Goal: Find specific page/section: Find specific page/section

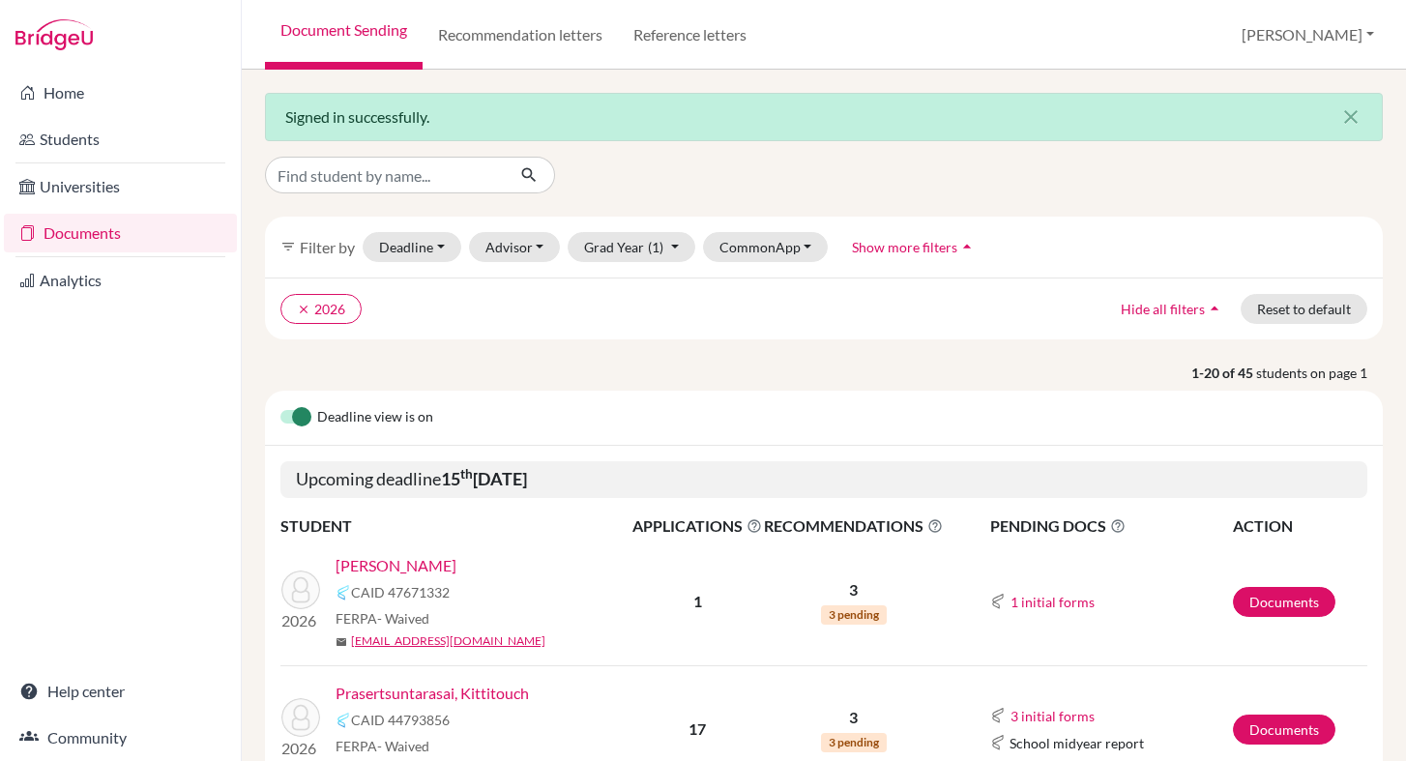
click at [79, 137] on link "Students" at bounding box center [120, 139] width 233 height 39
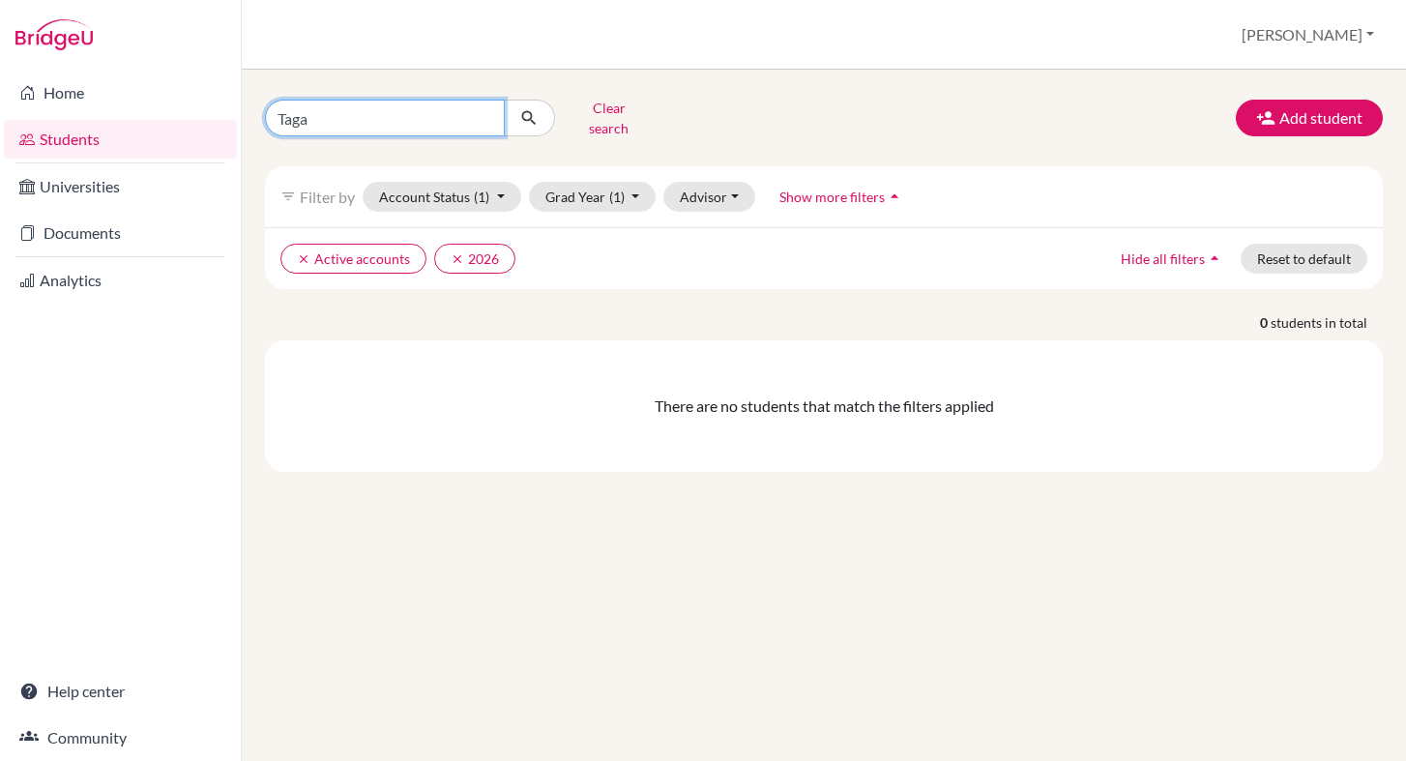
click at [363, 114] on input "Taga" at bounding box center [385, 118] width 240 height 37
click at [480, 108] on input "Taga" at bounding box center [385, 118] width 240 height 37
type input "Prompt"
click button "submit" at bounding box center [529, 118] width 51 height 37
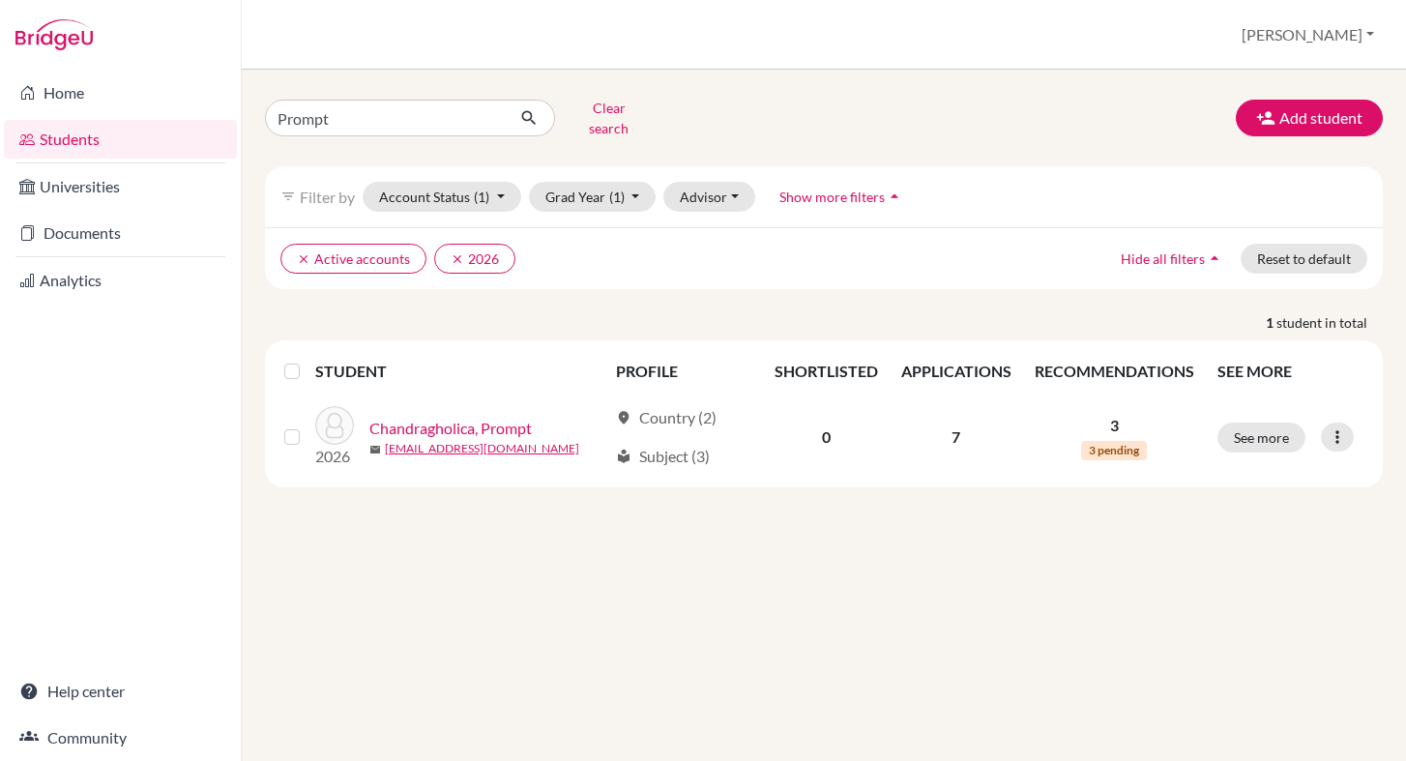
click at [491, 324] on div "1 student in total STUDENT PROFILE SHORTLISTED APPLICATIONS RECOMMENDATIONS SEE…" at bounding box center [823, 399] width 1147 height 175
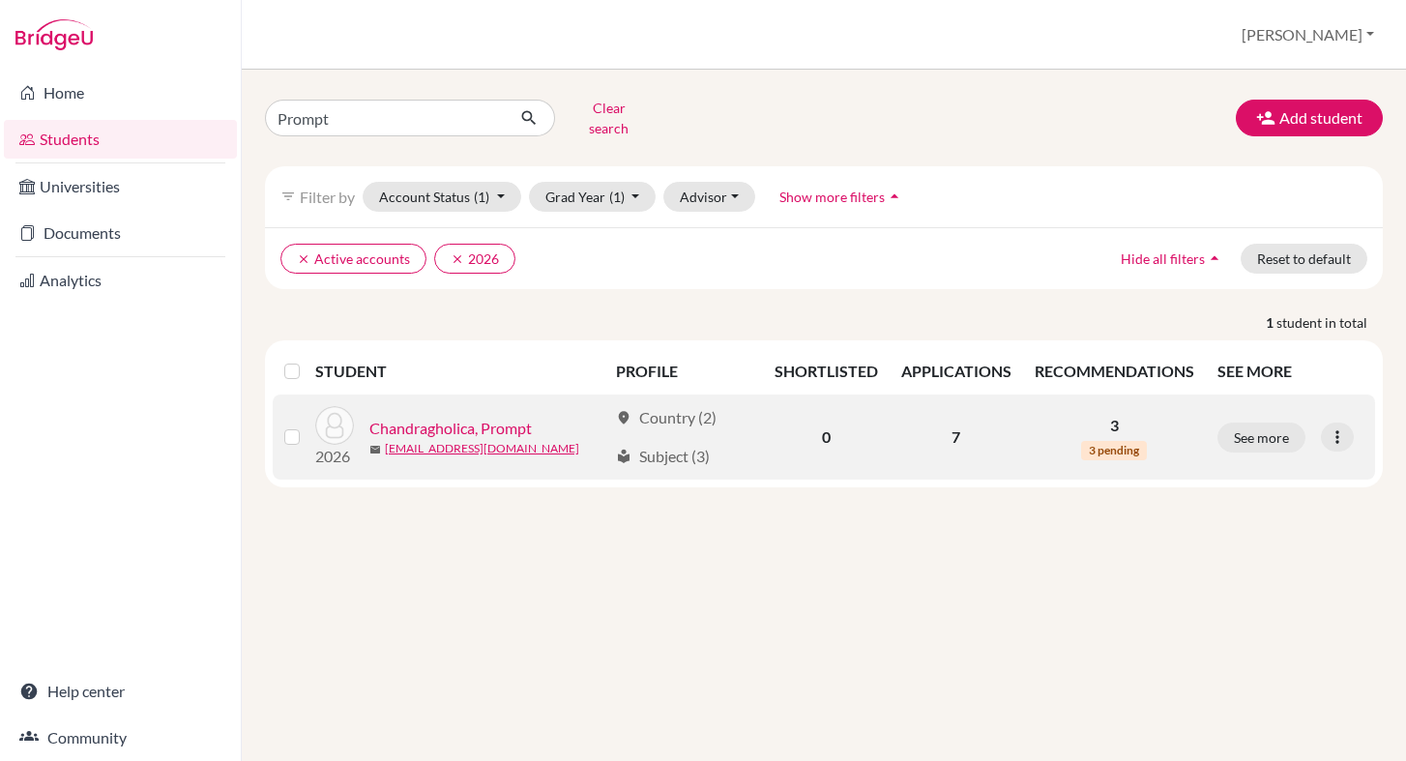
click at [476, 417] on link "Chandragholica, Prompt" at bounding box center [450, 428] width 162 height 23
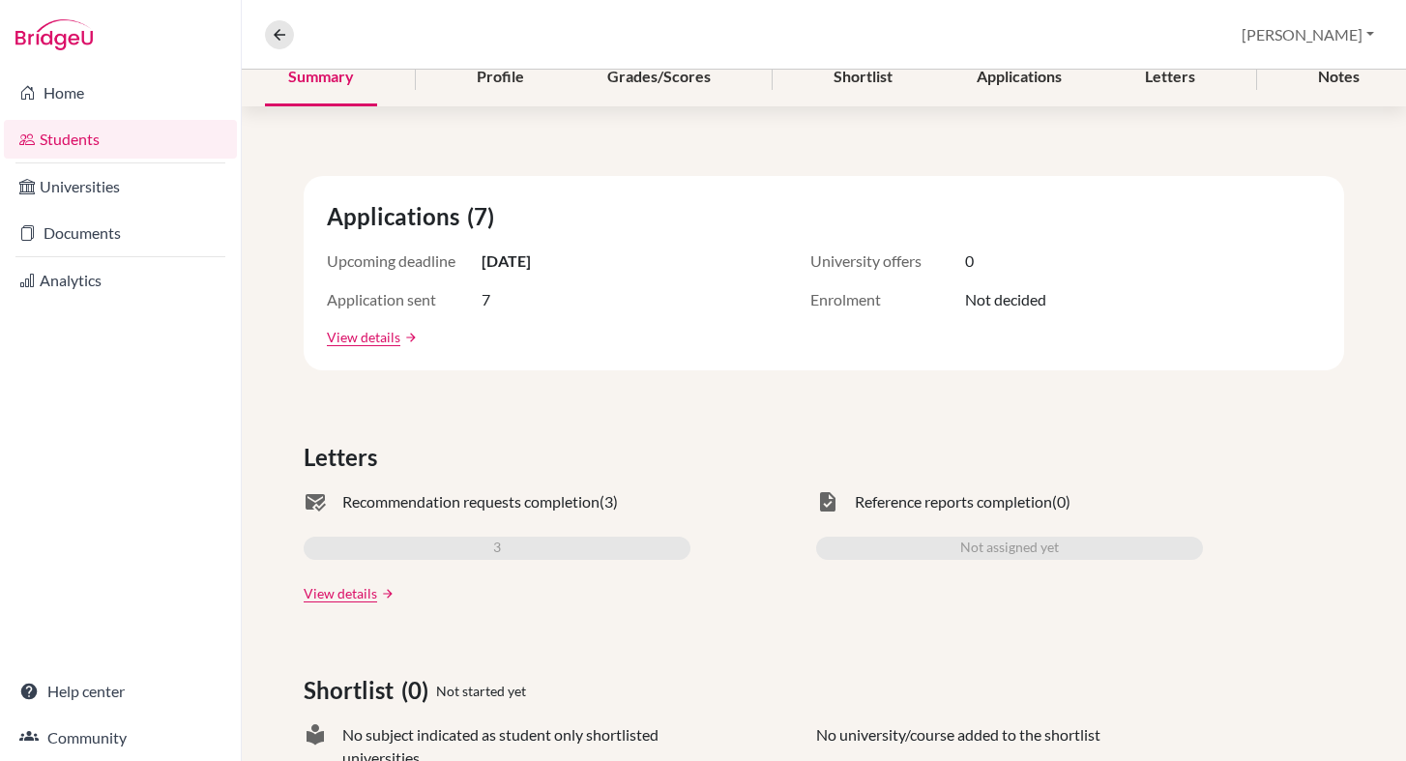
scroll to position [299, 0]
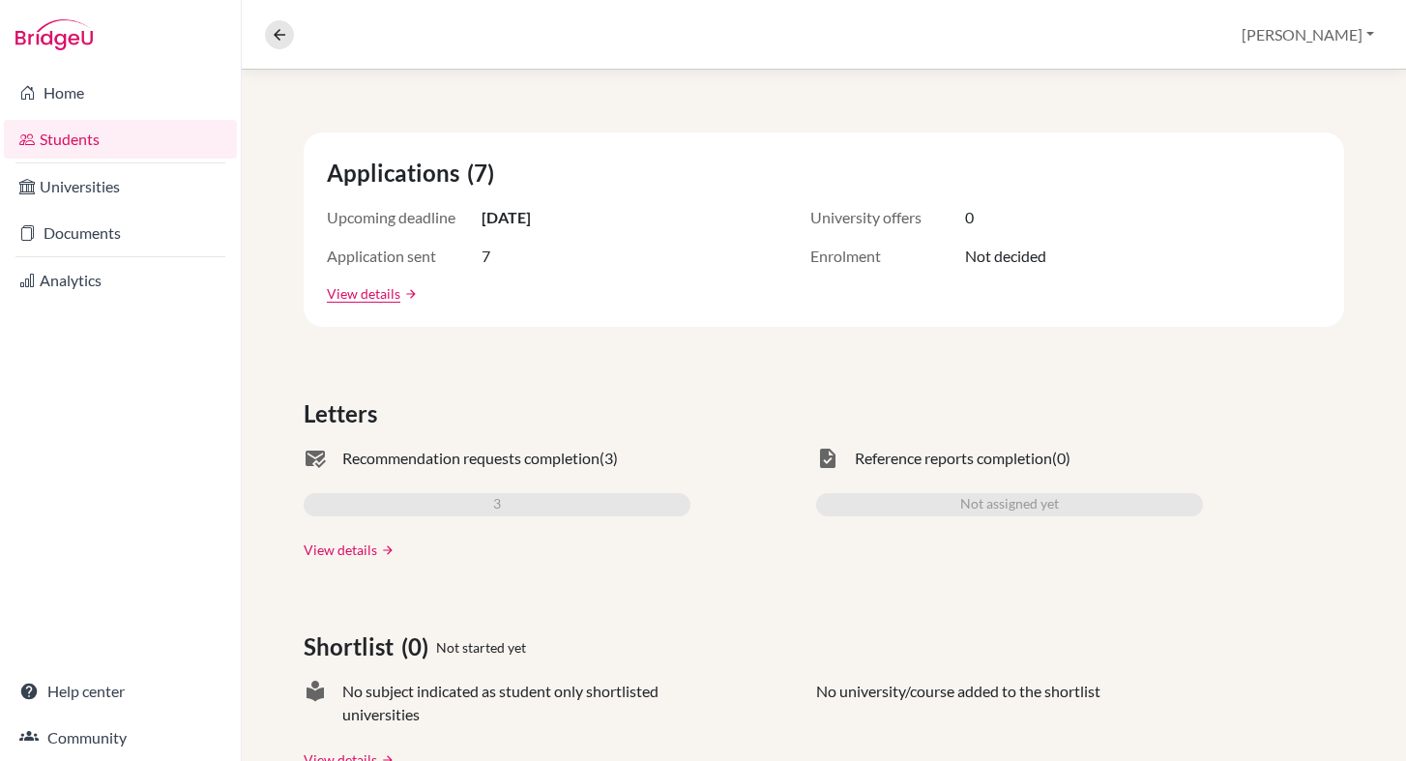
click at [358, 555] on link "View details" at bounding box center [341, 550] width 74 height 20
